Goal: Task Accomplishment & Management: Complete application form

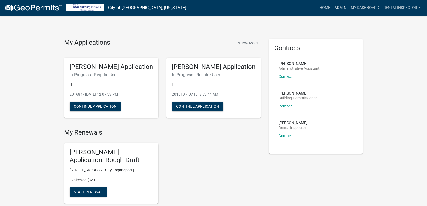
click at [338, 7] on link "Admin" at bounding box center [340, 8] width 16 height 10
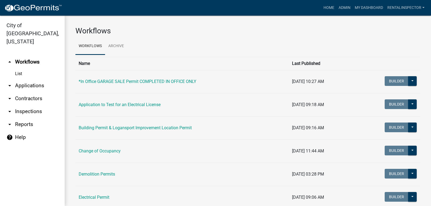
click at [16, 79] on link "arrow_drop_down Applications" at bounding box center [32, 85] width 65 height 13
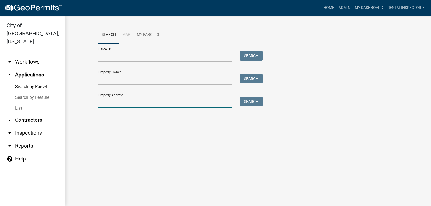
click at [133, 106] on input "Property Address:" at bounding box center [164, 102] width 133 height 11
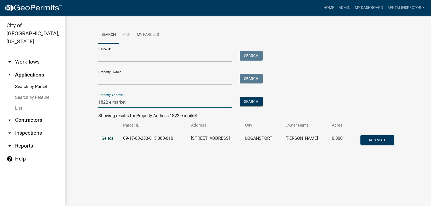
type input "1822 e market"
click at [102, 140] on span "Select" at bounding box center [108, 138] width 12 height 5
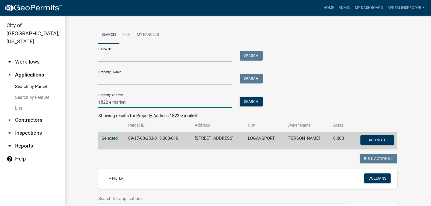
click at [143, 104] on input "1822 e market" at bounding box center [164, 102] width 133 height 11
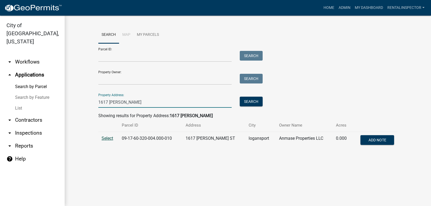
type input "1617 smead"
click at [109, 138] on span "Select" at bounding box center [108, 138] width 12 height 5
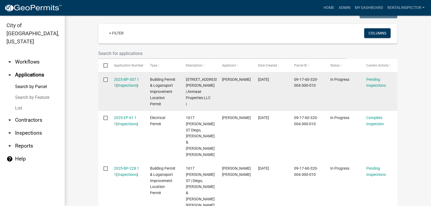
scroll to position [153, 0]
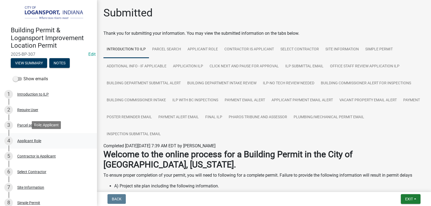
click at [29, 137] on div "4 Applicant Role" at bounding box center [46, 141] width 84 height 9
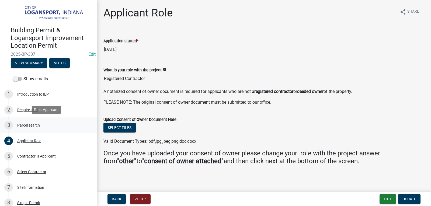
click at [38, 123] on div "Parcel search" at bounding box center [28, 125] width 23 height 4
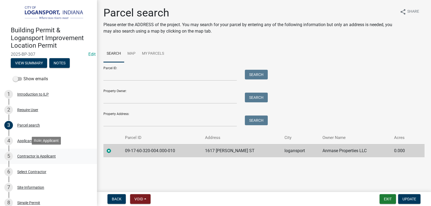
click at [48, 154] on div "Contractor is Applicant" at bounding box center [36, 156] width 39 height 4
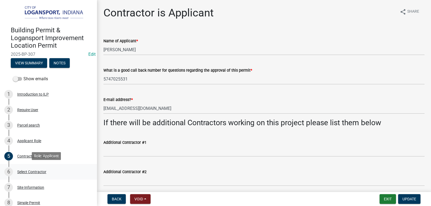
click at [36, 170] on div "Select Contractor" at bounding box center [31, 172] width 29 height 4
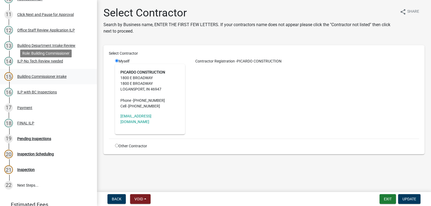
scroll to position [242, 0]
